Goal: Information Seeking & Learning: Find specific fact

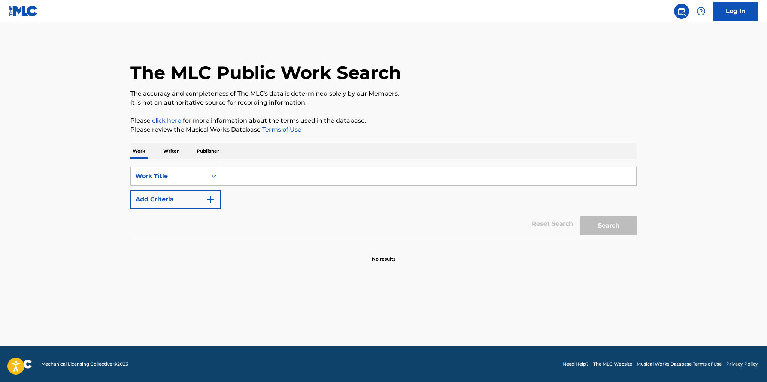
click at [271, 178] on input "Search Form" at bounding box center [428, 176] width 415 height 18
paste input "Type Dangerous"
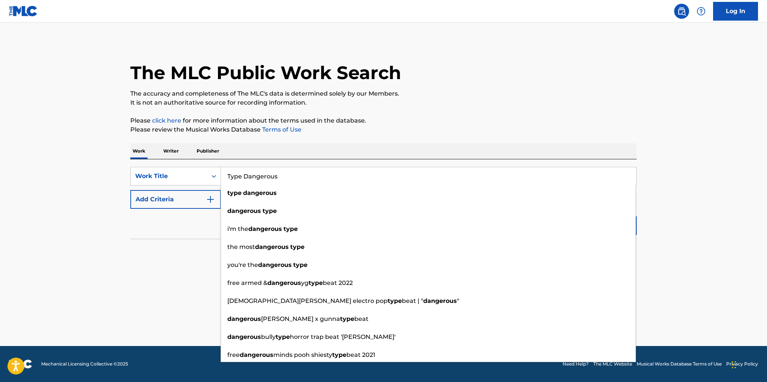
type input "Type Dangerous"
click at [407, 133] on p "Please review the Musical Works Database Terms of Use" at bounding box center [383, 129] width 506 height 9
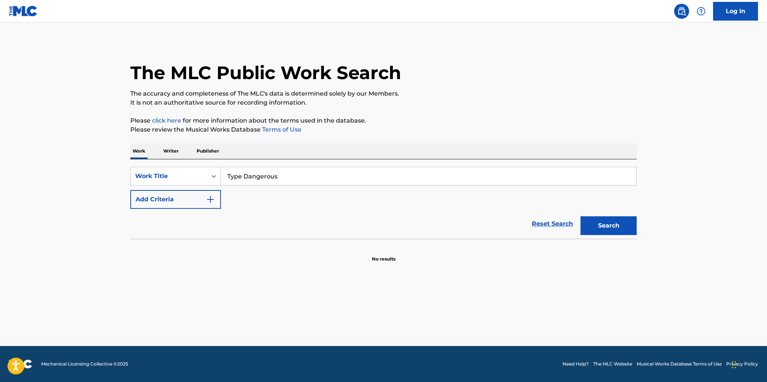
click at [212, 201] on img "Search Form" at bounding box center [210, 199] width 9 height 9
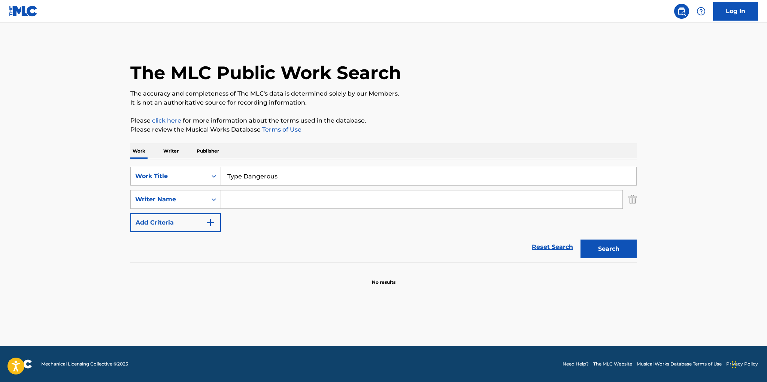
click at [237, 204] on input "Search Form" at bounding box center [421, 199] width 401 height 18
type input "[PERSON_NAME]"
click at [580, 239] on button "Search" at bounding box center [608, 248] width 56 height 19
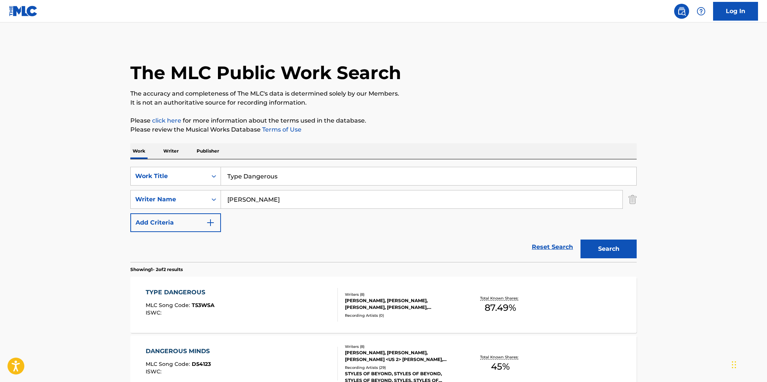
scroll to position [84, 0]
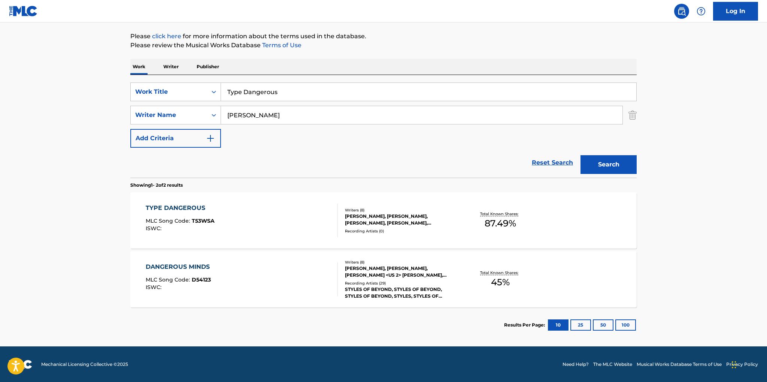
click at [311, 225] on div "TYPE DANGEROUS MLC Song Code : T53WSA ISWC :" at bounding box center [242, 220] width 192 height 34
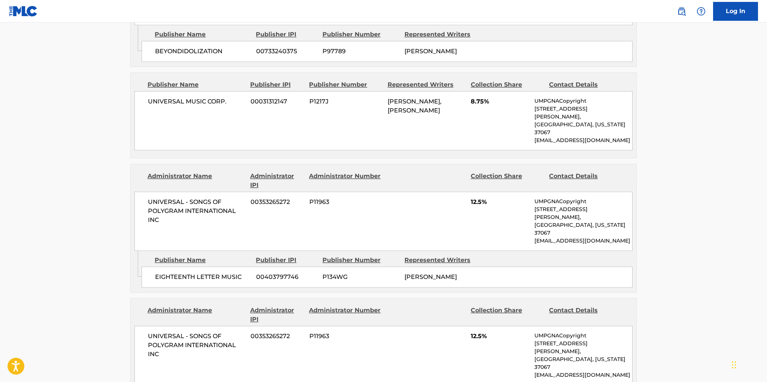
scroll to position [1147, 0]
